Goal: Navigation & Orientation: Find specific page/section

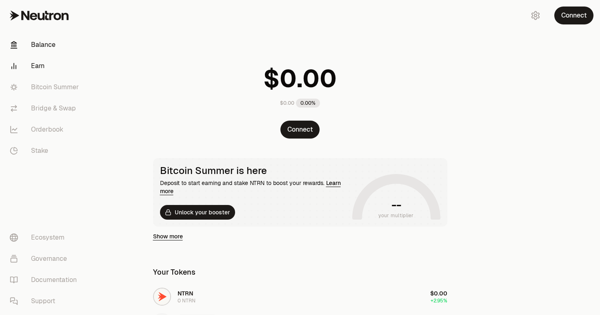
click at [39, 64] on link "Earn" at bounding box center [45, 65] width 85 height 21
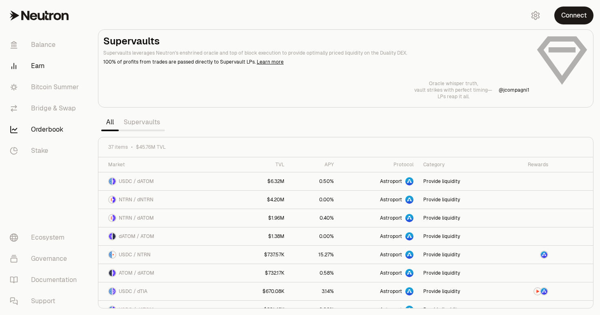
click at [50, 128] on link "Orderbook" at bounding box center [45, 129] width 85 height 21
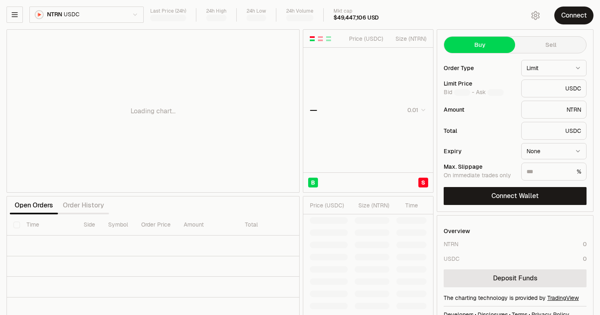
type input "********"
